Goal: Transaction & Acquisition: Purchase product/service

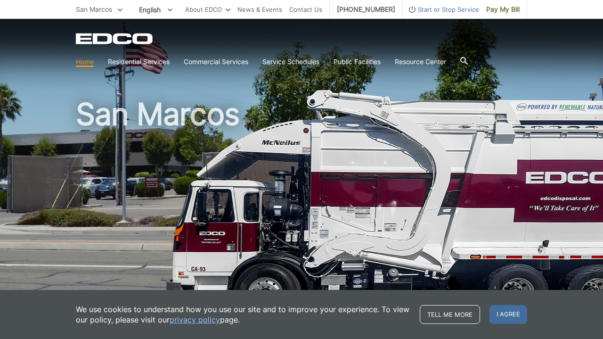
click at [106, 8] on span "San Marcos" at bounding box center [94, 9] width 36 height 8
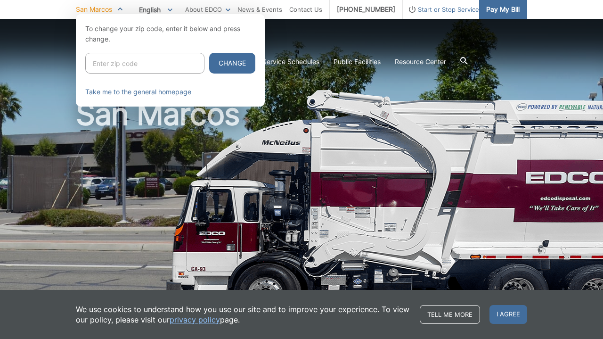
click at [511, 8] on span "Pay My Bill" at bounding box center [502, 9] width 33 height 10
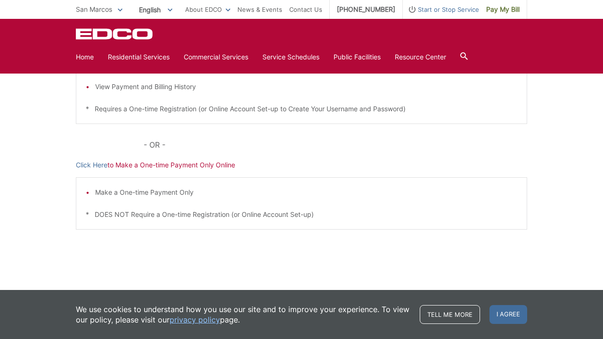
scroll to position [254, 0]
click at [171, 192] on li "Make a One-time Payment Only" at bounding box center [306, 192] width 422 height 10
click at [163, 168] on p "Click Here to Make a One-time Payment Only Online" at bounding box center [302, 165] width 452 height 10
click at [85, 54] on link "Home" at bounding box center [85, 57] width 18 height 10
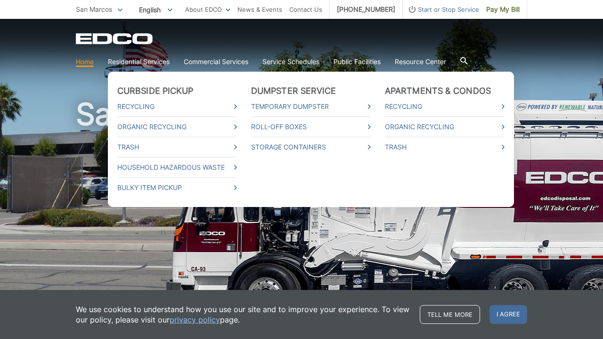
click at [150, 64] on link "Residential Services" at bounding box center [139, 62] width 62 height 10
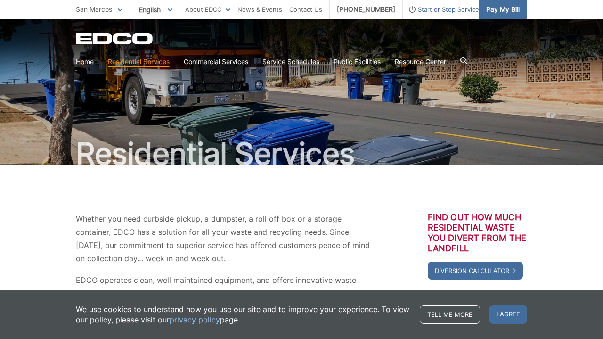
click at [502, 7] on span "Pay My Bill" at bounding box center [502, 9] width 33 height 10
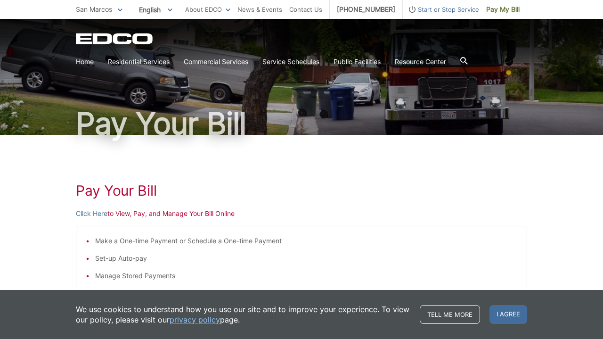
scroll to position [35, 0]
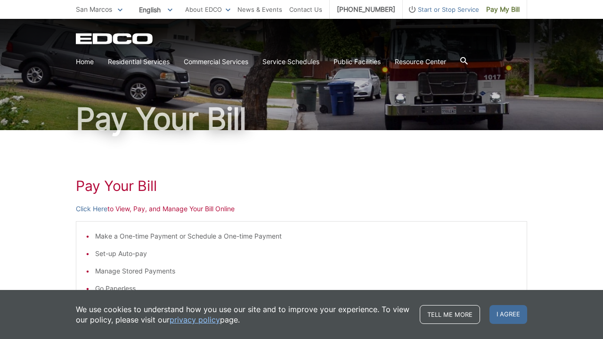
click at [122, 210] on p "Click Here to View, Pay, and Manage Your Bill Online" at bounding box center [302, 209] width 452 height 10
click at [137, 208] on p "Click Here to View, Pay, and Manage Your Bill Online" at bounding box center [302, 209] width 452 height 10
click at [101, 208] on link "Click Here" at bounding box center [92, 209] width 32 height 10
